Goal: Task Accomplishment & Management: Complete application form

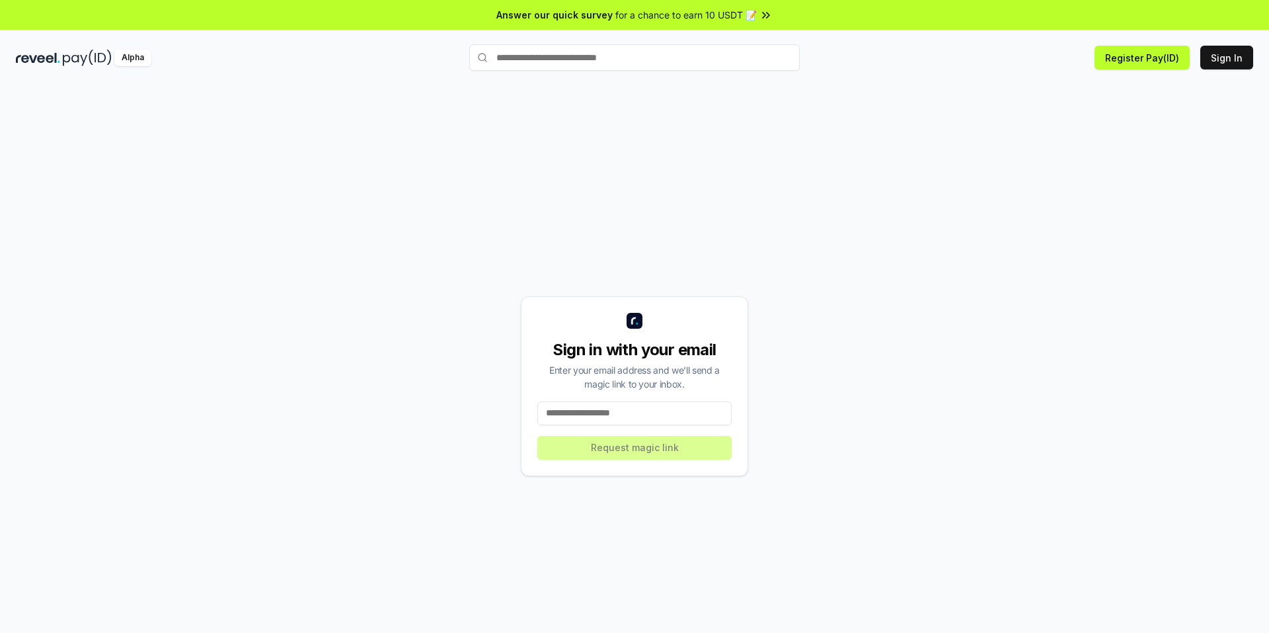
click at [590, 412] on input at bounding box center [635, 413] width 194 height 24
type input "**********"
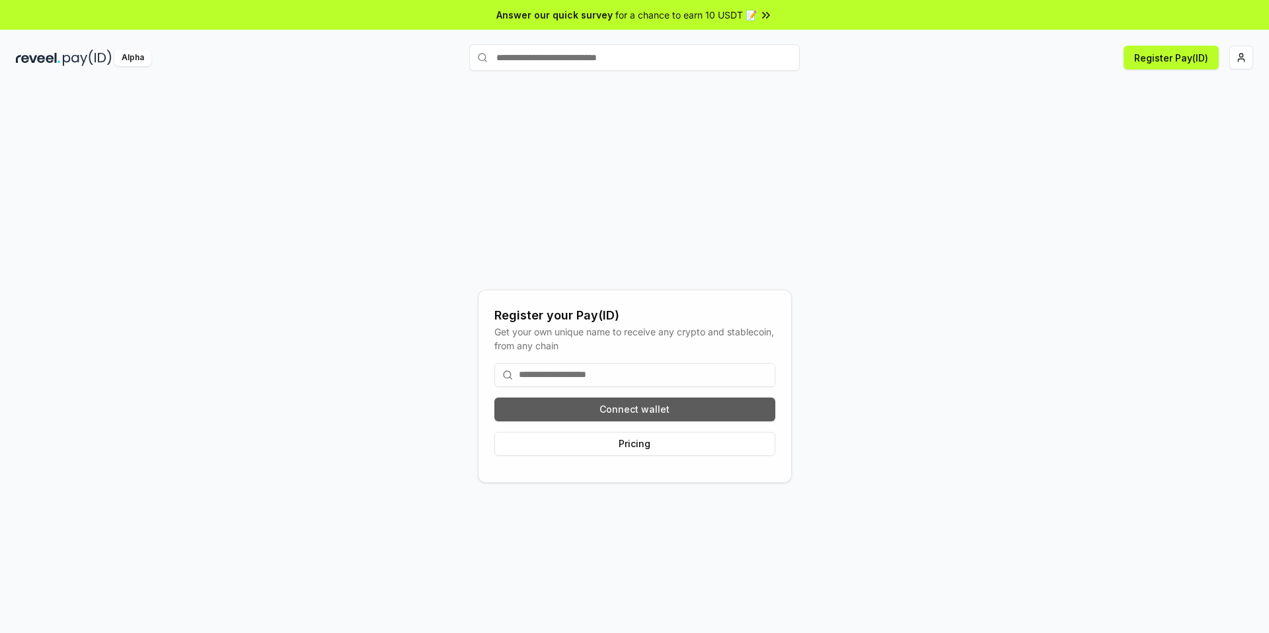
click at [655, 407] on button "Connect wallet" at bounding box center [635, 409] width 281 height 24
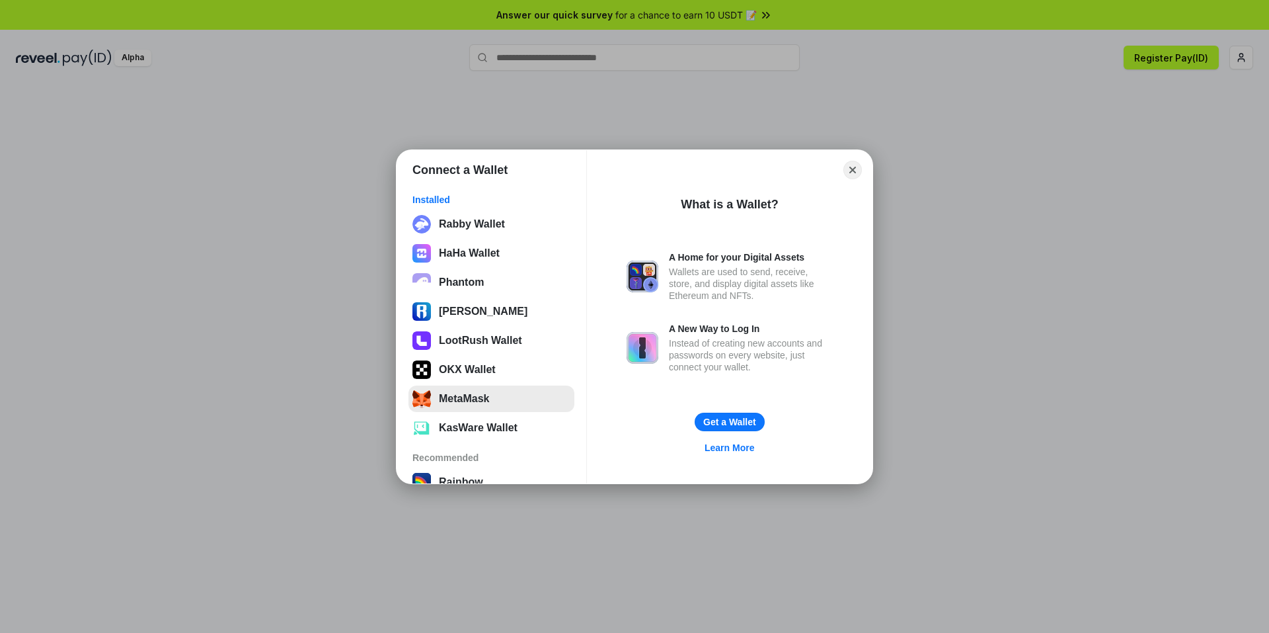
click at [499, 406] on button "MetaMask" at bounding box center [492, 398] width 166 height 26
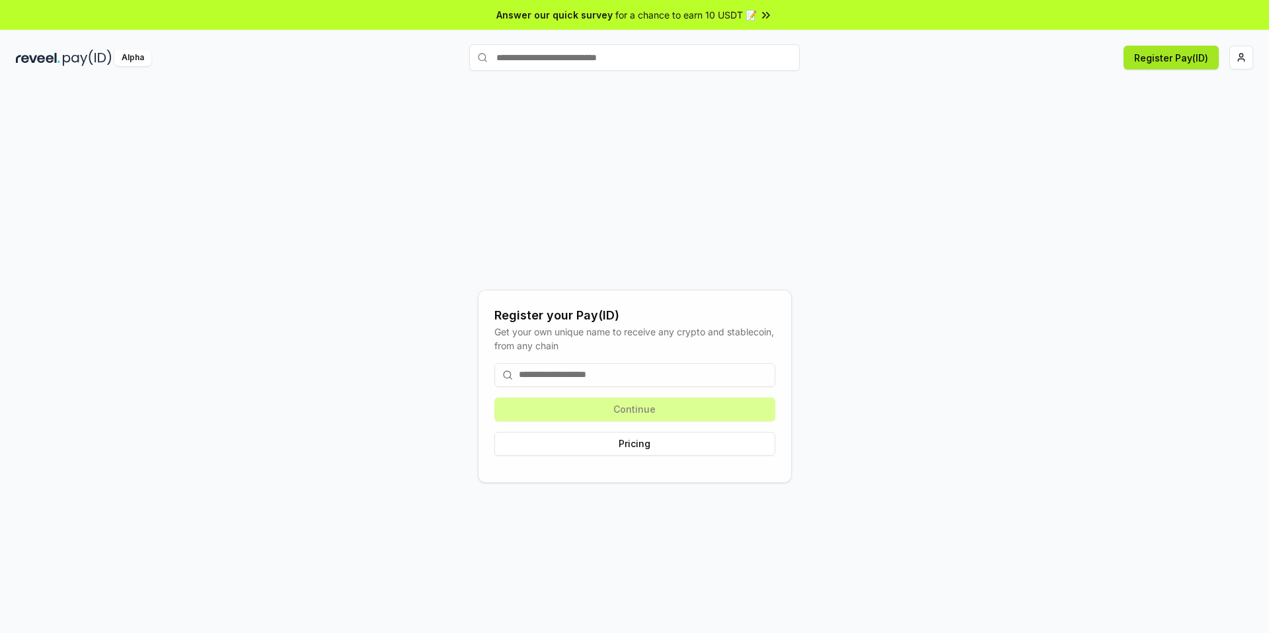
click at [1178, 56] on button "Register Pay(ID)" at bounding box center [1171, 58] width 95 height 24
drag, startPoint x: 664, startPoint y: 408, endPoint x: 672, endPoint y: 409, distance: 8.0
click at [665, 409] on div "Continue Pricing" at bounding box center [635, 409] width 281 height 114
click at [609, 376] on input at bounding box center [635, 375] width 281 height 24
click at [589, 66] on input "text" at bounding box center [634, 57] width 331 height 26
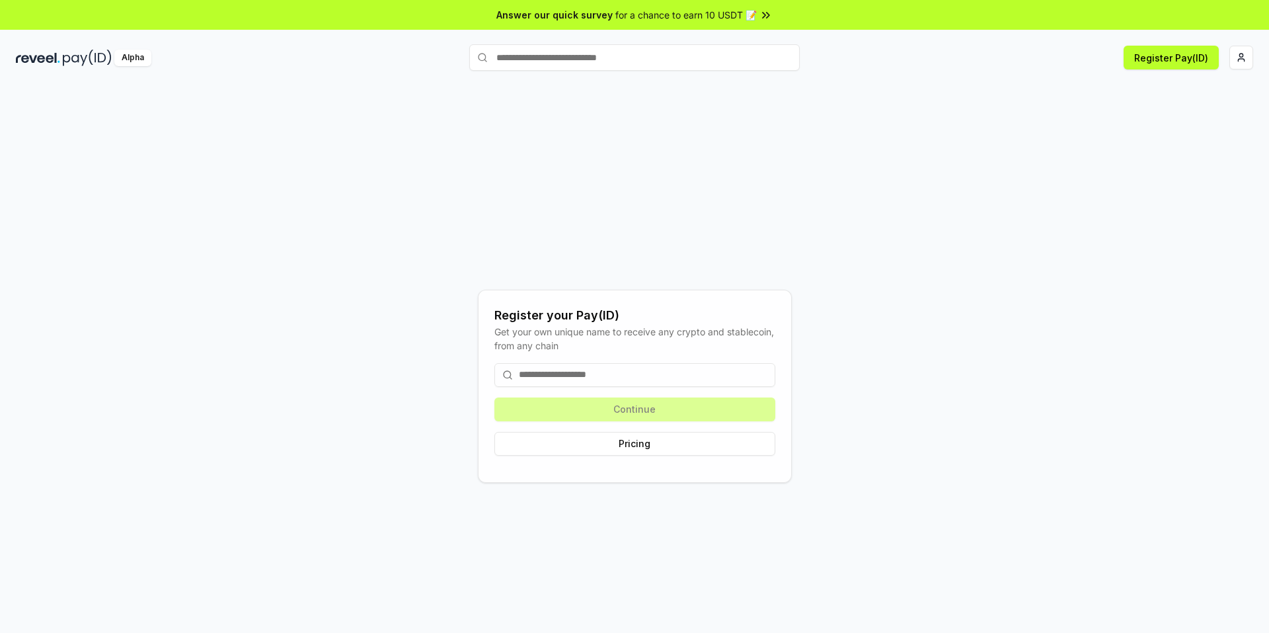
click at [637, 380] on input at bounding box center [635, 375] width 281 height 24
click at [822, 262] on div "Register your Pay(ID) Get your own unique name to receive any crypto and stable…" at bounding box center [635, 385] width 1238 height 569
drag, startPoint x: 676, startPoint y: 395, endPoint x: 824, endPoint y: 325, distance: 164.1
click at [680, 393] on div "Continue Pricing" at bounding box center [635, 409] width 281 height 114
click at [664, 409] on div "Continue Pricing" at bounding box center [635, 409] width 281 height 114
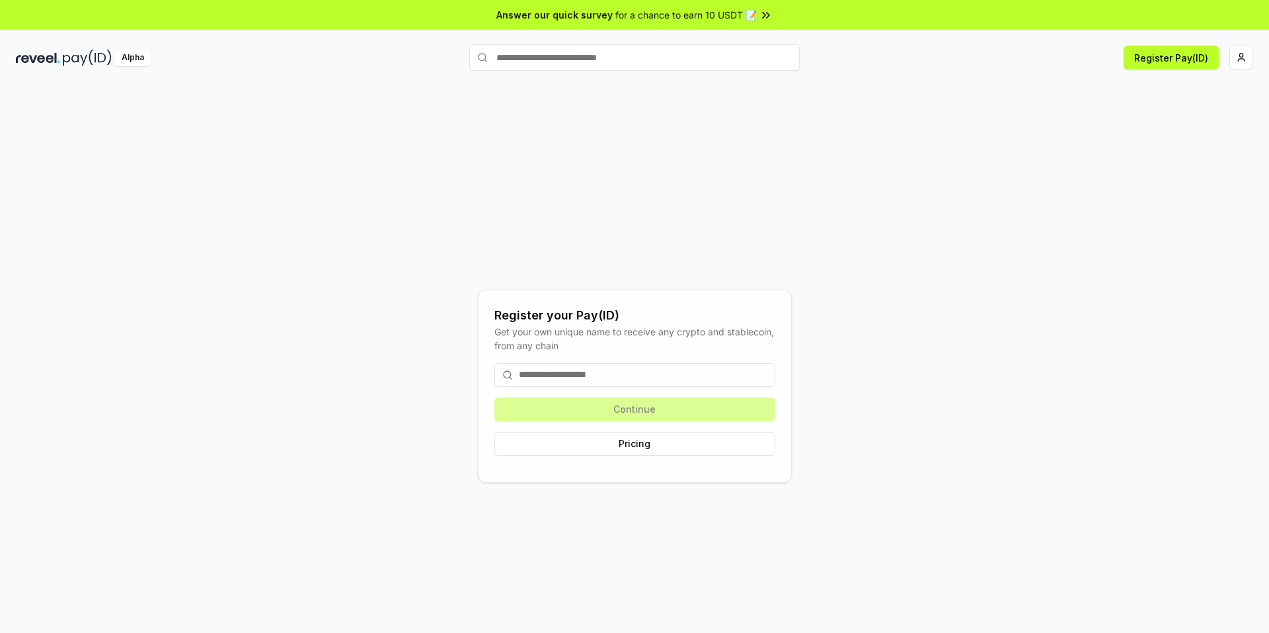
click at [655, 384] on input at bounding box center [635, 375] width 281 height 24
click at [1178, 52] on button "Register Pay(ID)" at bounding box center [1171, 58] width 95 height 24
click at [1248, 61] on html "Answer our quick survey for a chance to earn 10 USDT 📝 Alpha Register Pay(ID) R…" at bounding box center [634, 316] width 1269 height 633
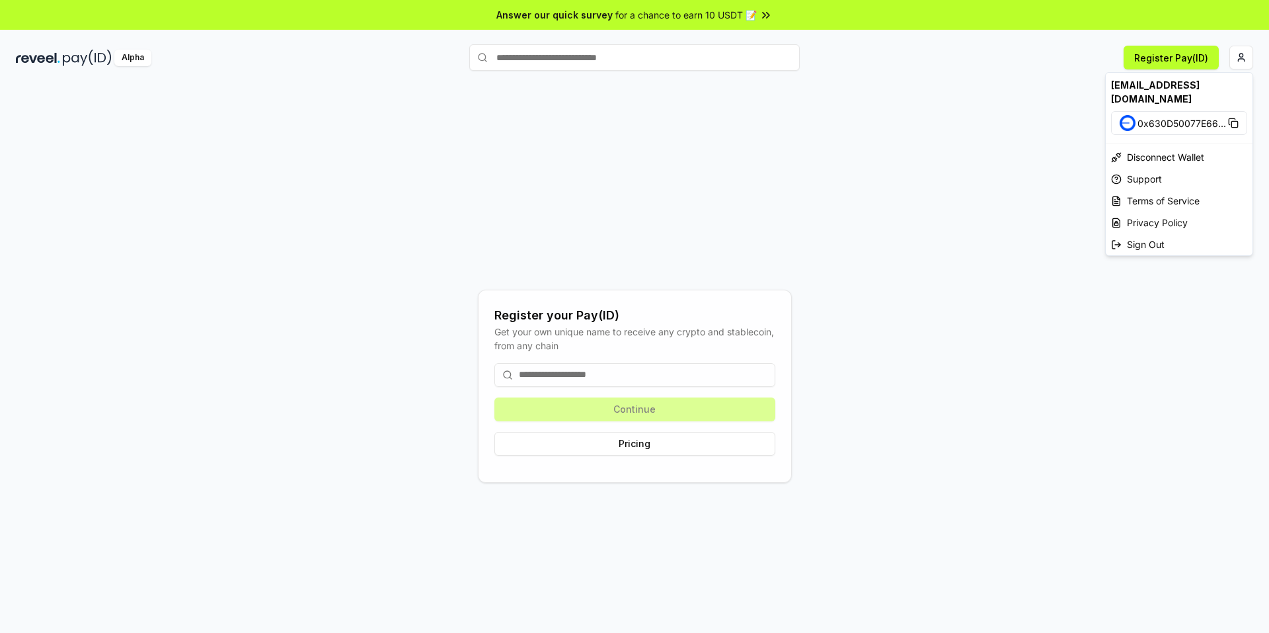
click at [1150, 54] on html "Answer our quick survey for a chance to earn 10 USDT 📝 Alpha Register Pay(ID) R…" at bounding box center [634, 316] width 1269 height 633
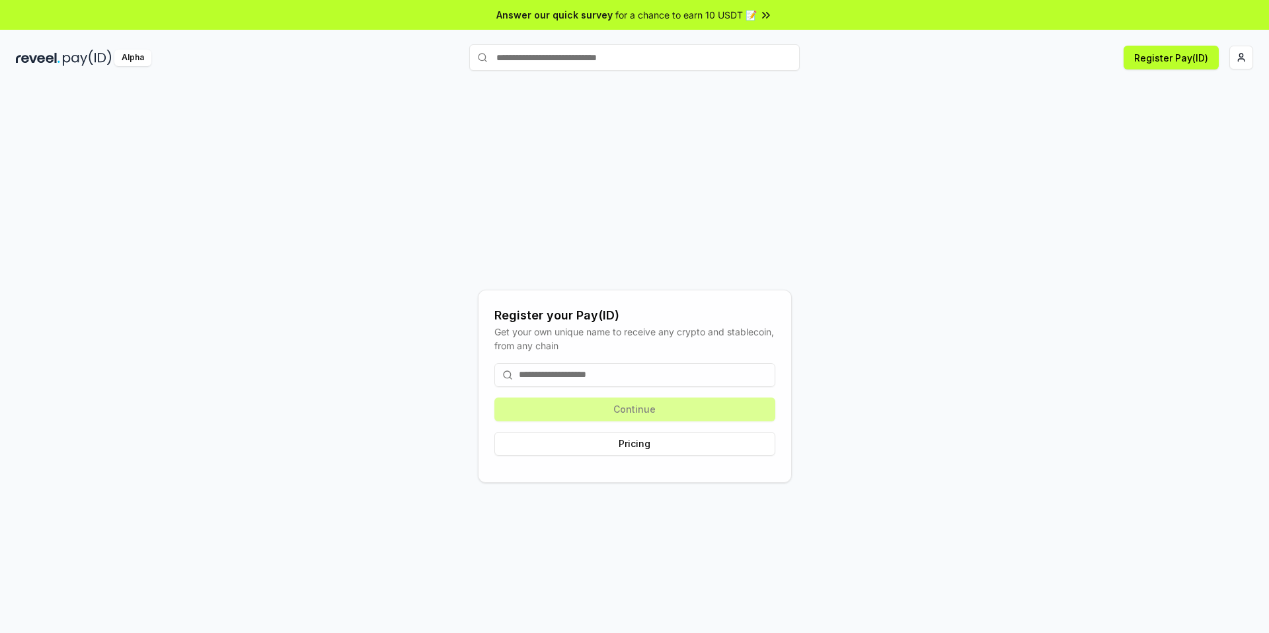
click at [1150, 54] on button "Register Pay(ID)" at bounding box center [1171, 58] width 95 height 24
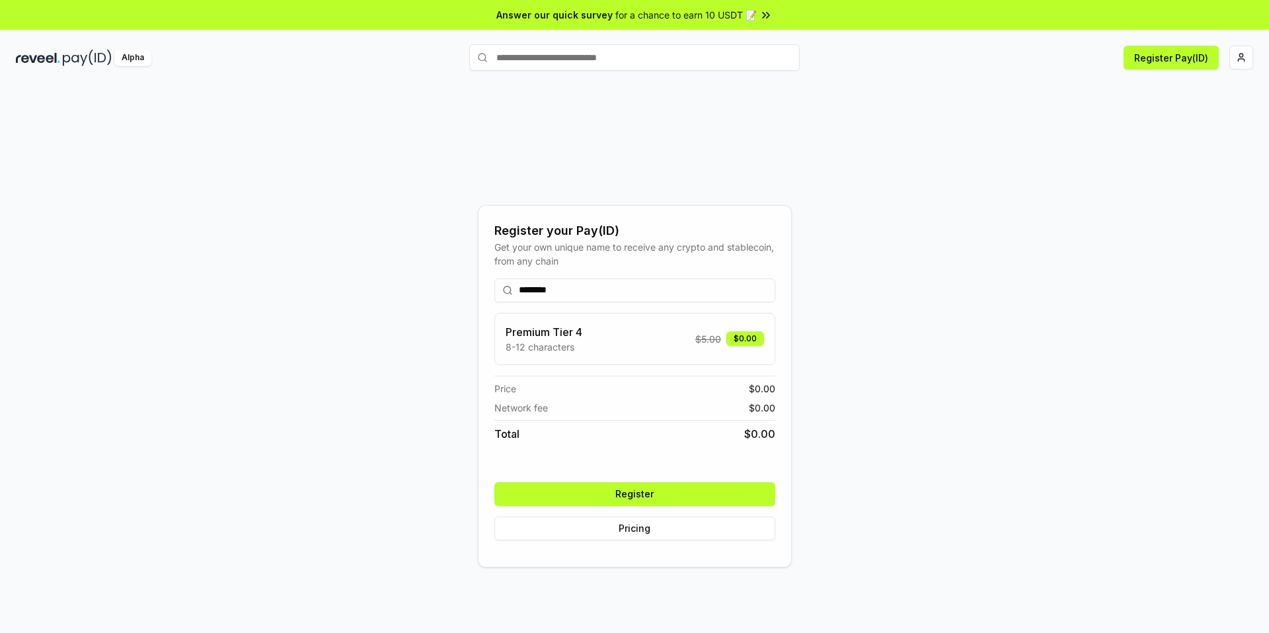
type input "********"
click at [727, 485] on button "Register" at bounding box center [635, 494] width 281 height 24
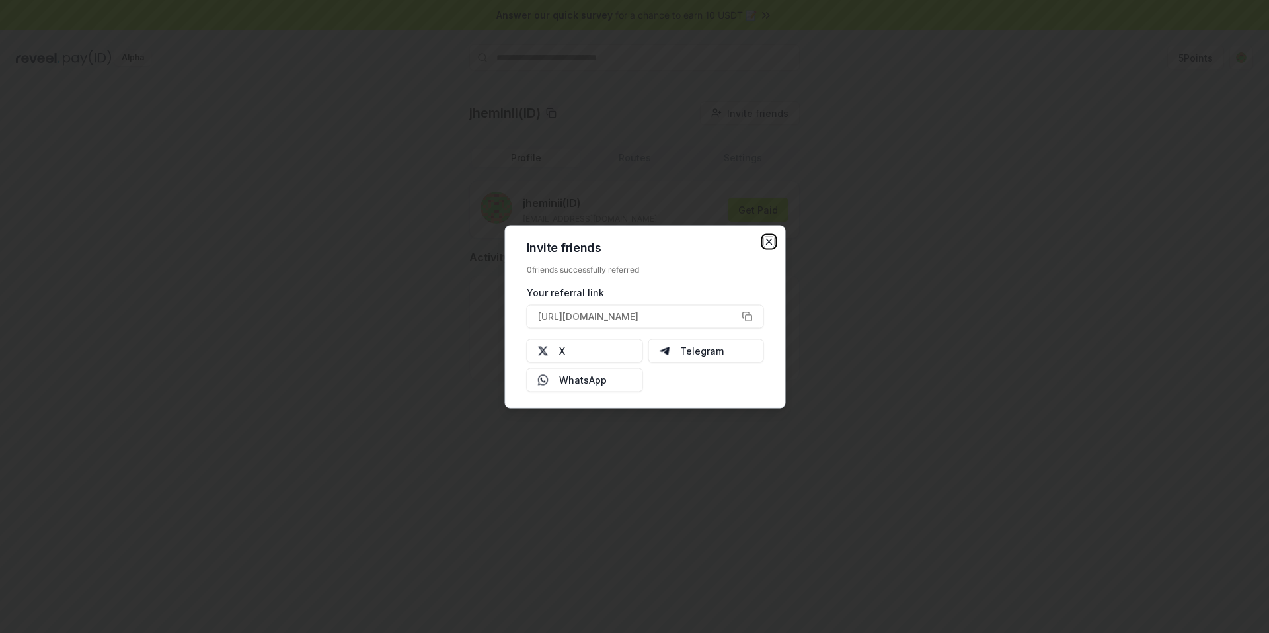
click at [768, 244] on icon "button" at bounding box center [769, 241] width 11 height 11
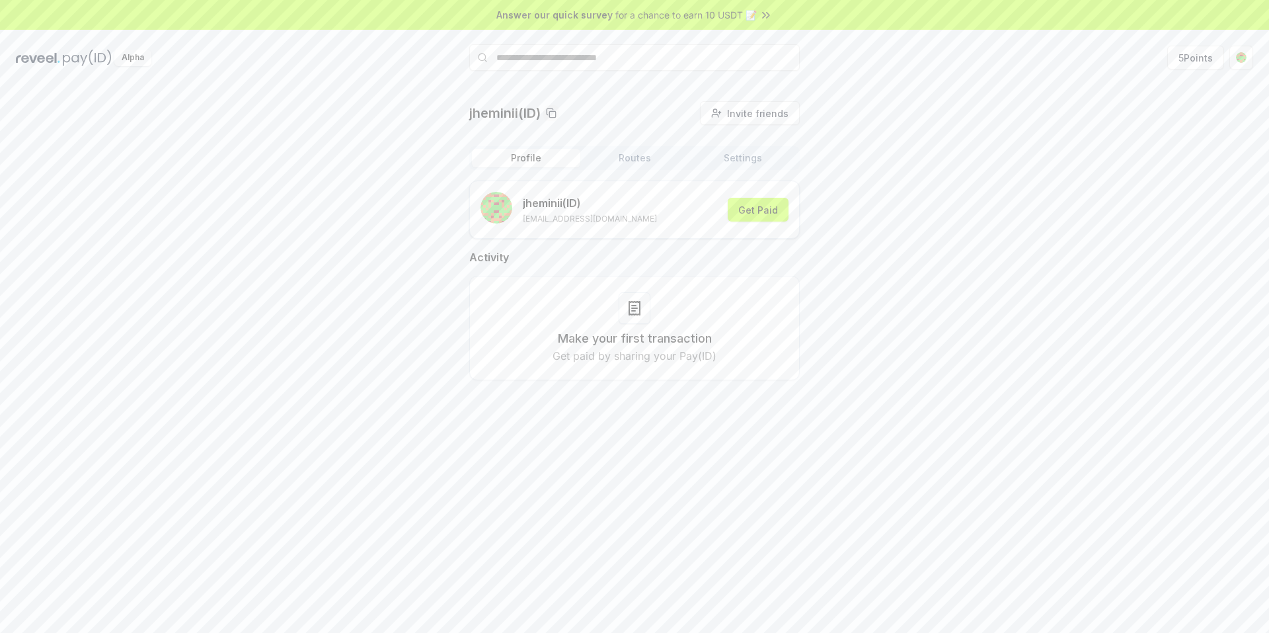
click at [619, 155] on button "Routes" at bounding box center [635, 158] width 108 height 19
click at [705, 158] on button "Settings" at bounding box center [743, 158] width 108 height 19
click at [549, 158] on button "Profile" at bounding box center [526, 158] width 108 height 19
click at [751, 204] on button "Get Paid" at bounding box center [758, 210] width 61 height 24
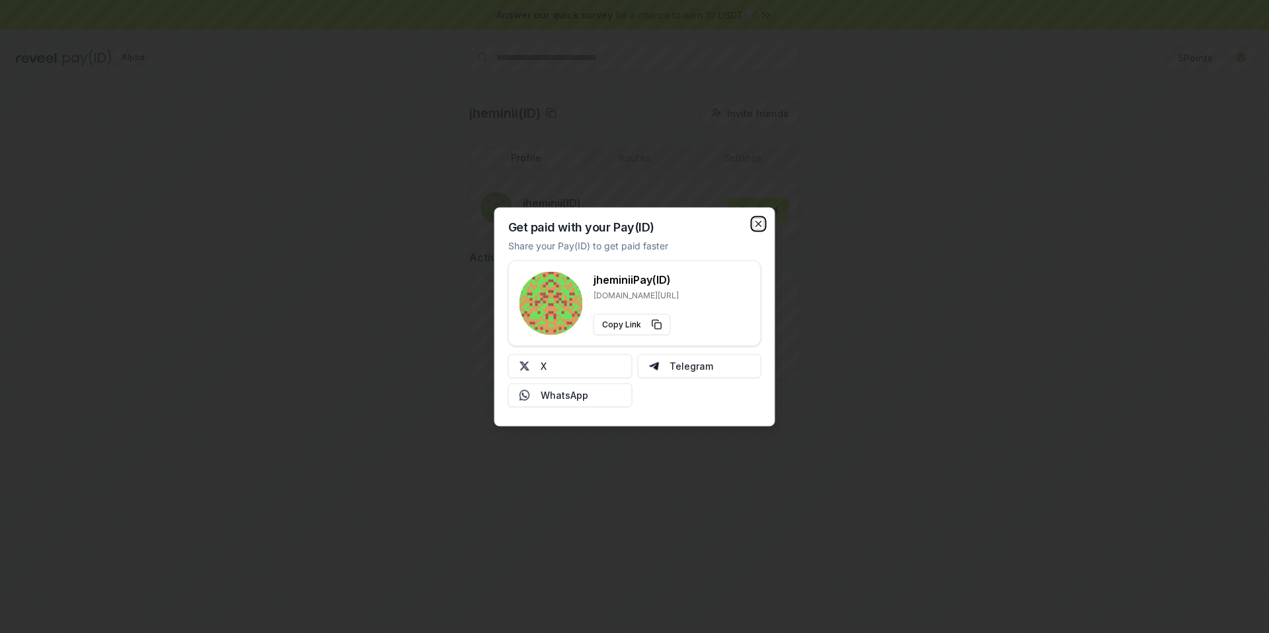
click at [759, 226] on icon "button" at bounding box center [759, 223] width 11 height 11
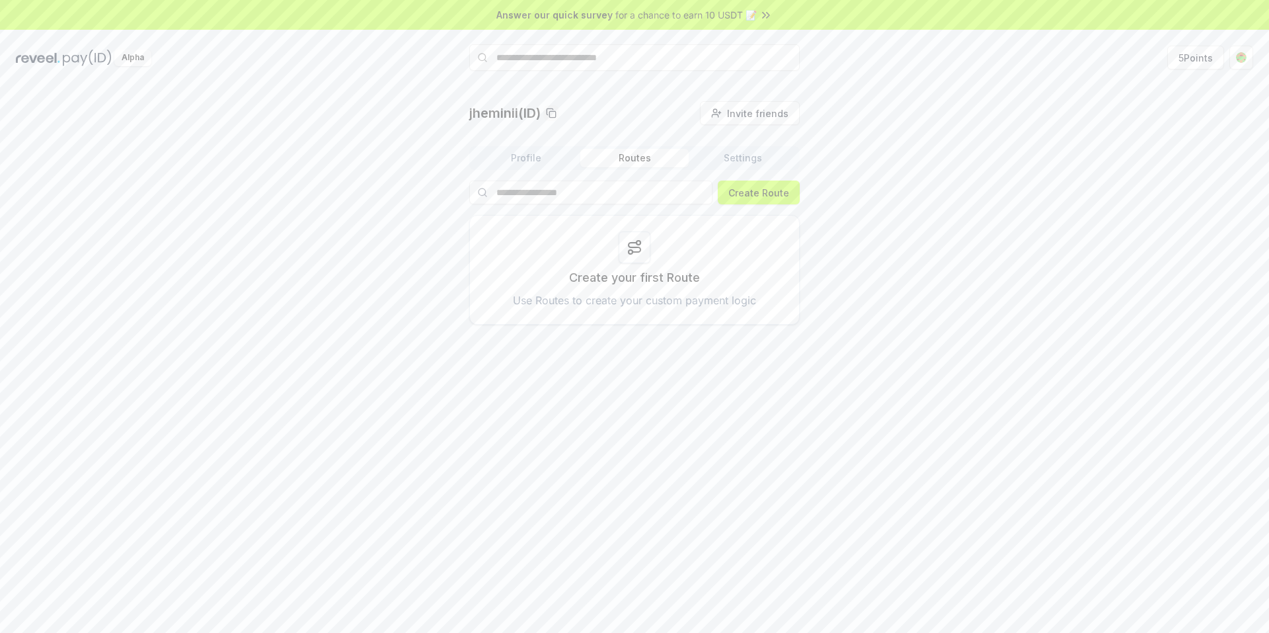
drag, startPoint x: 610, startPoint y: 165, endPoint x: 646, endPoint y: 163, distance: 35.8
click at [612, 165] on button "Routes" at bounding box center [635, 158] width 108 height 19
click at [728, 166] on button "Settings" at bounding box center [743, 158] width 108 height 19
drag, startPoint x: 641, startPoint y: 151, endPoint x: 739, endPoint y: 133, distance: 99.6
click at [641, 151] on button "Routes" at bounding box center [635, 158] width 108 height 19
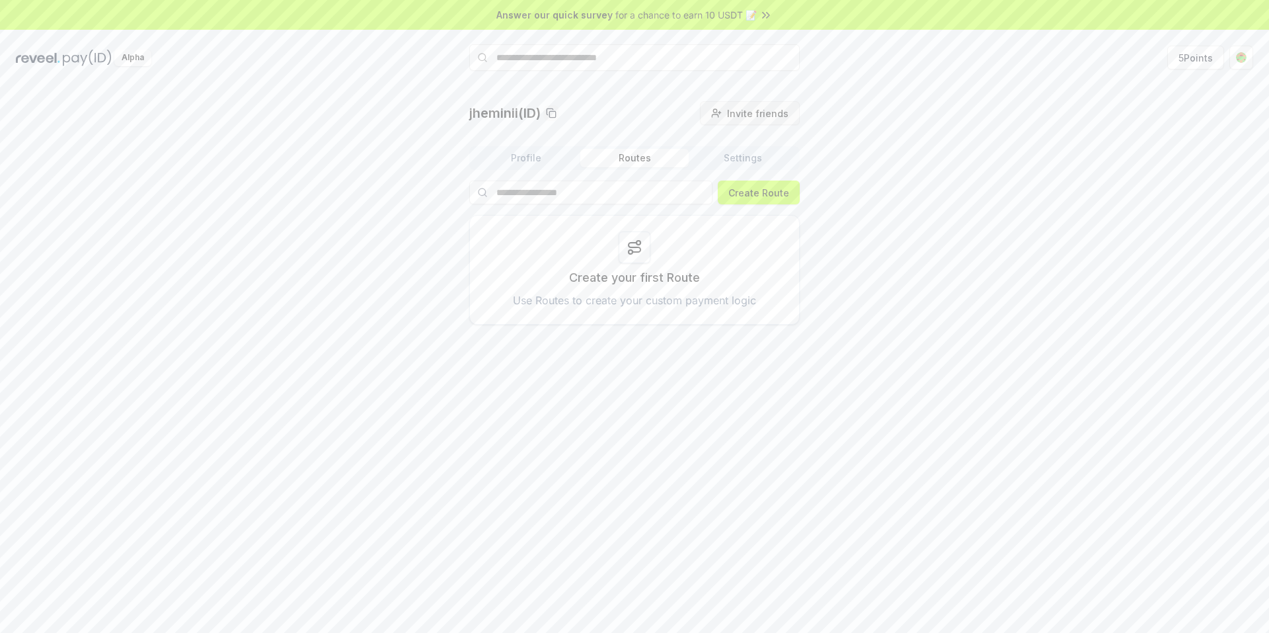
click at [766, 116] on span "Invite friends" at bounding box center [757, 113] width 61 height 14
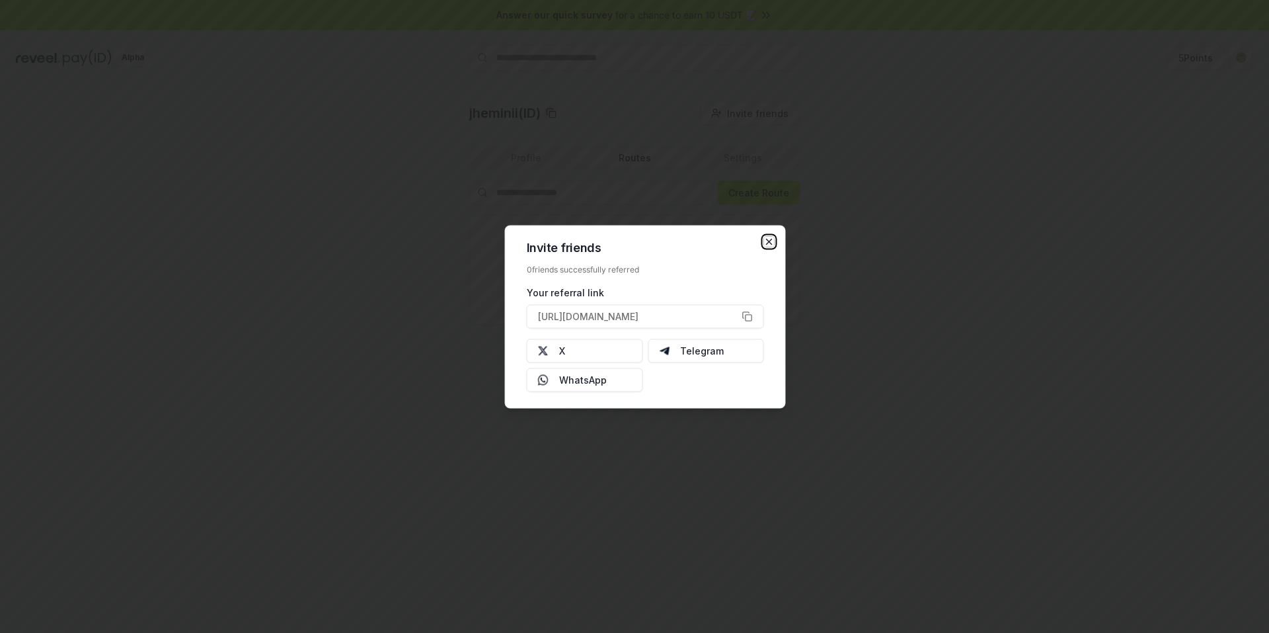
click at [769, 239] on icon "button" at bounding box center [769, 241] width 11 height 11
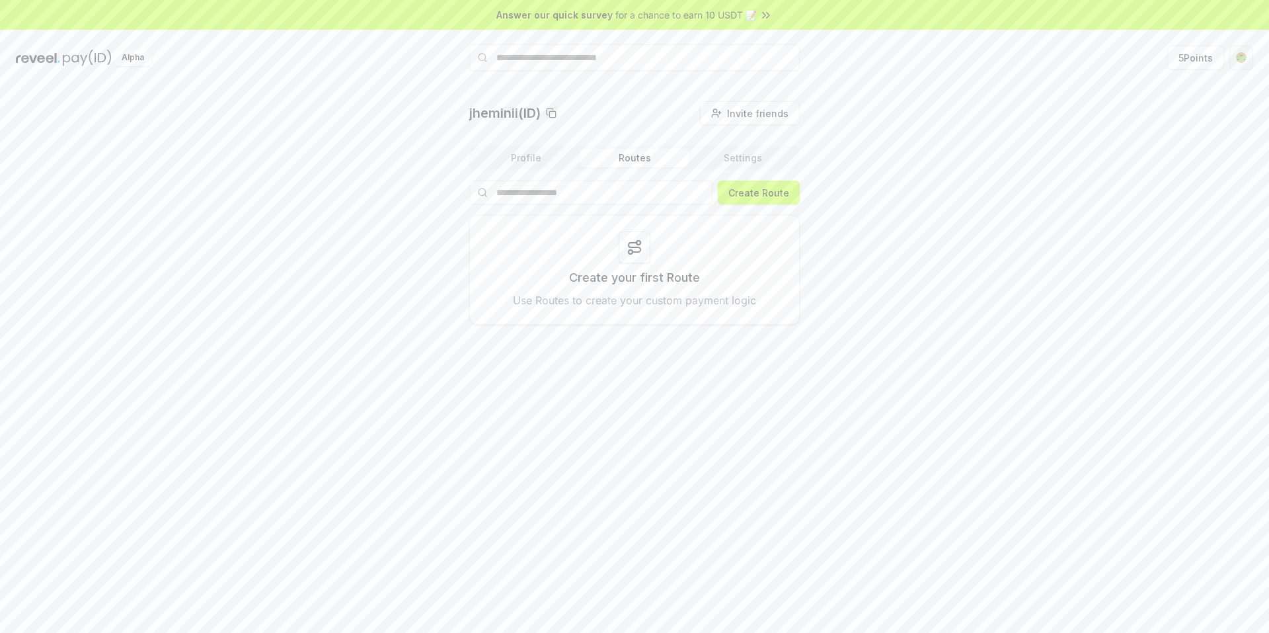
click at [1243, 61] on html "Answer our quick survey for a chance to earn 10 USDT 📝 Alpha 5 Points jheminii(…" at bounding box center [634, 316] width 1269 height 633
click at [1210, 65] on html "Answer our quick survey for a chance to earn 10 USDT 📝 Alpha 5 Points jheminii(…" at bounding box center [634, 316] width 1269 height 633
click at [1199, 61] on button "5 Points" at bounding box center [1196, 58] width 57 height 24
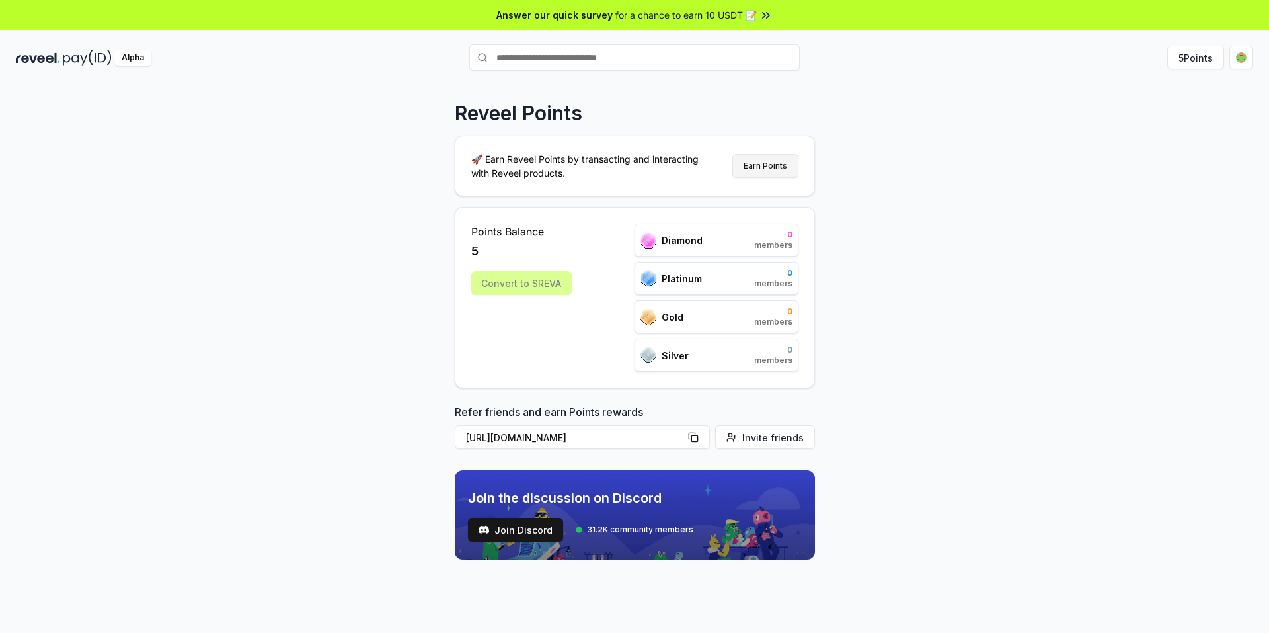
click at [756, 169] on button "Earn Points" at bounding box center [766, 166] width 66 height 24
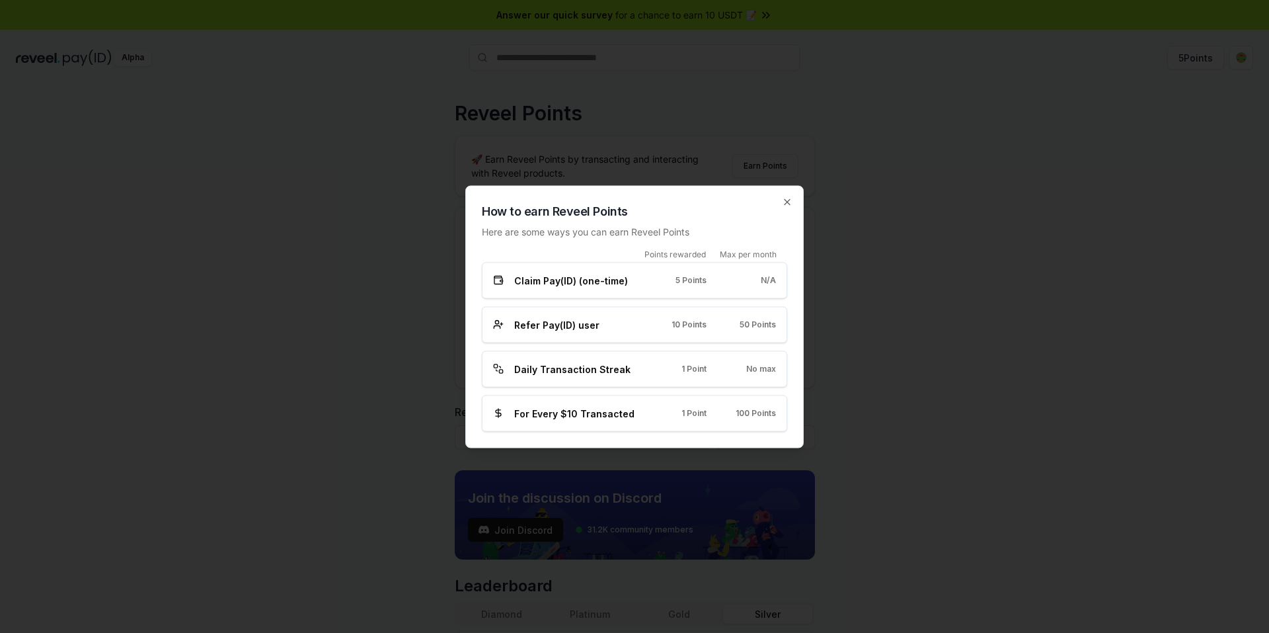
click at [901, 421] on div at bounding box center [634, 316] width 1269 height 633
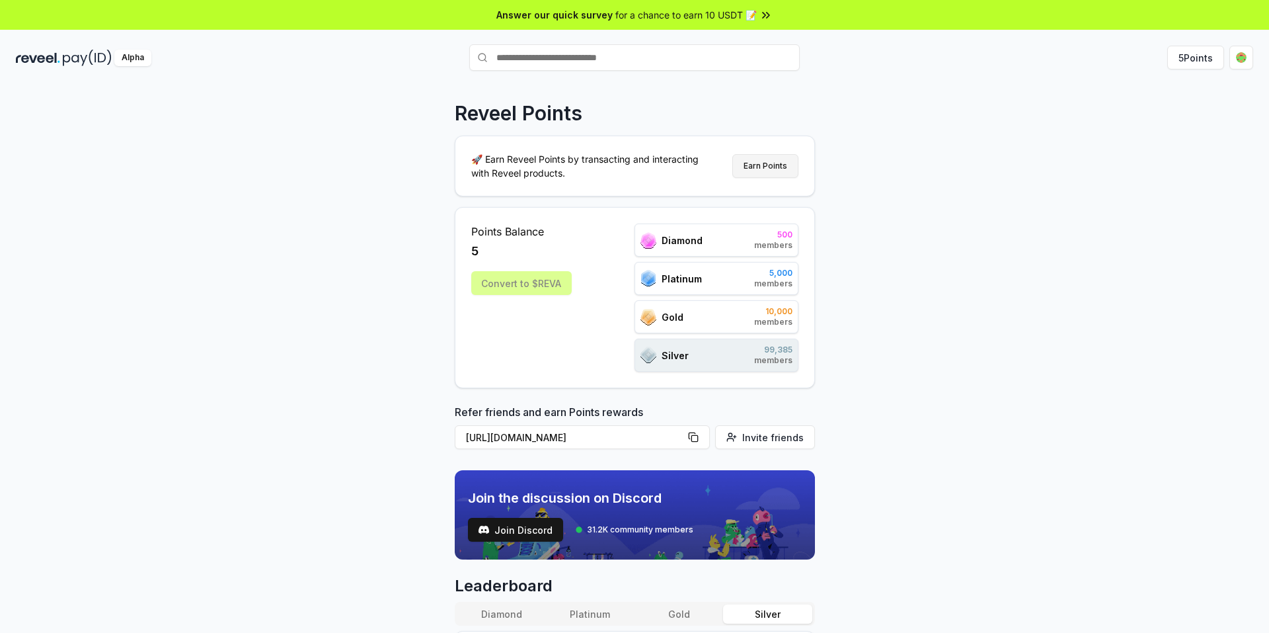
click at [768, 166] on button "Earn Points" at bounding box center [766, 166] width 66 height 24
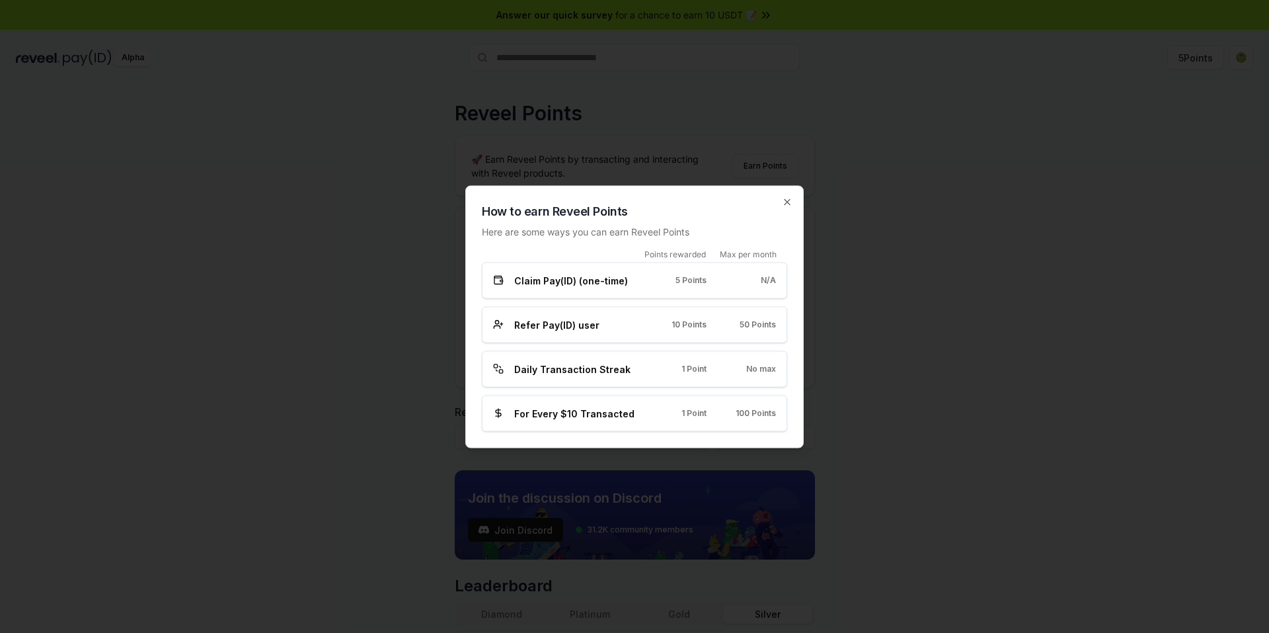
click at [674, 288] on div "Claim Pay(ID) (one-time) 5 Points N/A" at bounding box center [634, 280] width 305 height 36
click at [680, 316] on div "Refer Pay(ID) user 10 Points 50 Points" at bounding box center [634, 324] width 305 height 36
click at [792, 208] on div "How to earn Reveel Points Here are some ways you can earn Reveel Points Points …" at bounding box center [634, 316] width 339 height 262
click at [1237, 106] on div at bounding box center [634, 316] width 1269 height 633
